Goal: Task Accomplishment & Management: Use online tool/utility

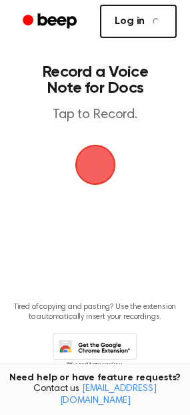
click at [147, 19] on font at bounding box center [153, 21] width 17 height 15
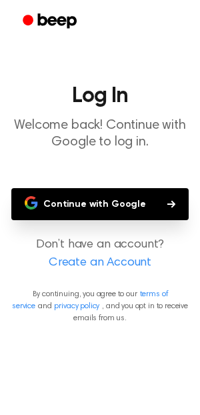
click at [88, 210] on button "Continue with Google" at bounding box center [99, 204] width 177 height 32
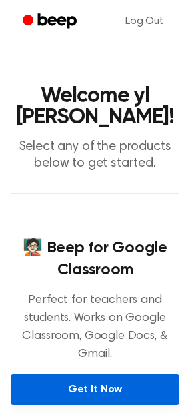
click at [104, 382] on link "Get It Now" at bounding box center [95, 389] width 169 height 31
